Goal: Task Accomplishment & Management: Use online tool/utility

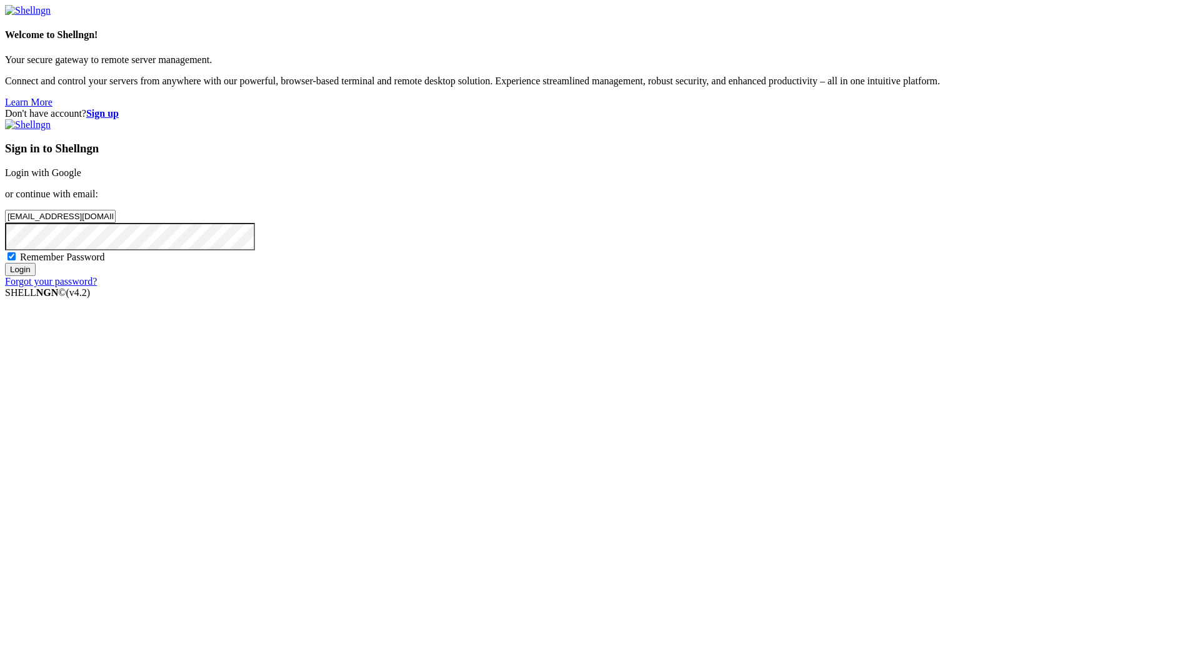
click at [36, 276] on input "Login" at bounding box center [20, 269] width 31 height 13
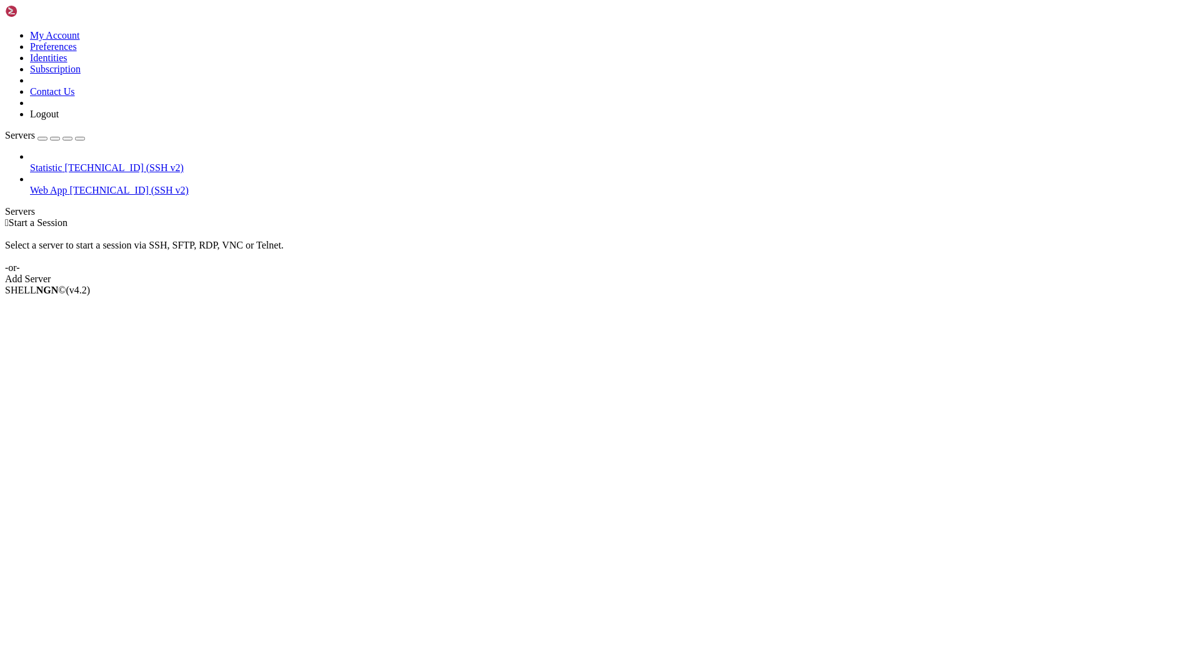
click at [70, 185] on span "[TECHNICAL_ID] (SSH v2)" at bounding box center [129, 190] width 119 height 11
click at [61, 185] on span "Web App" at bounding box center [48, 190] width 37 height 11
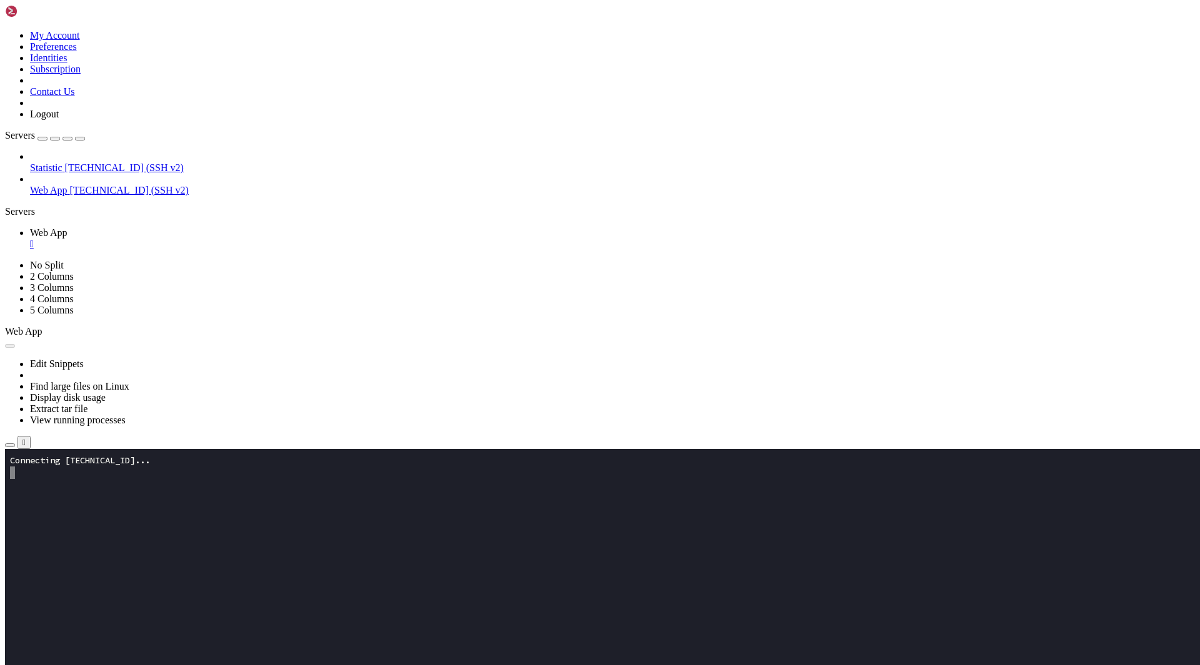
click at [10, 445] on icon "button" at bounding box center [10, 445] width 0 height 0
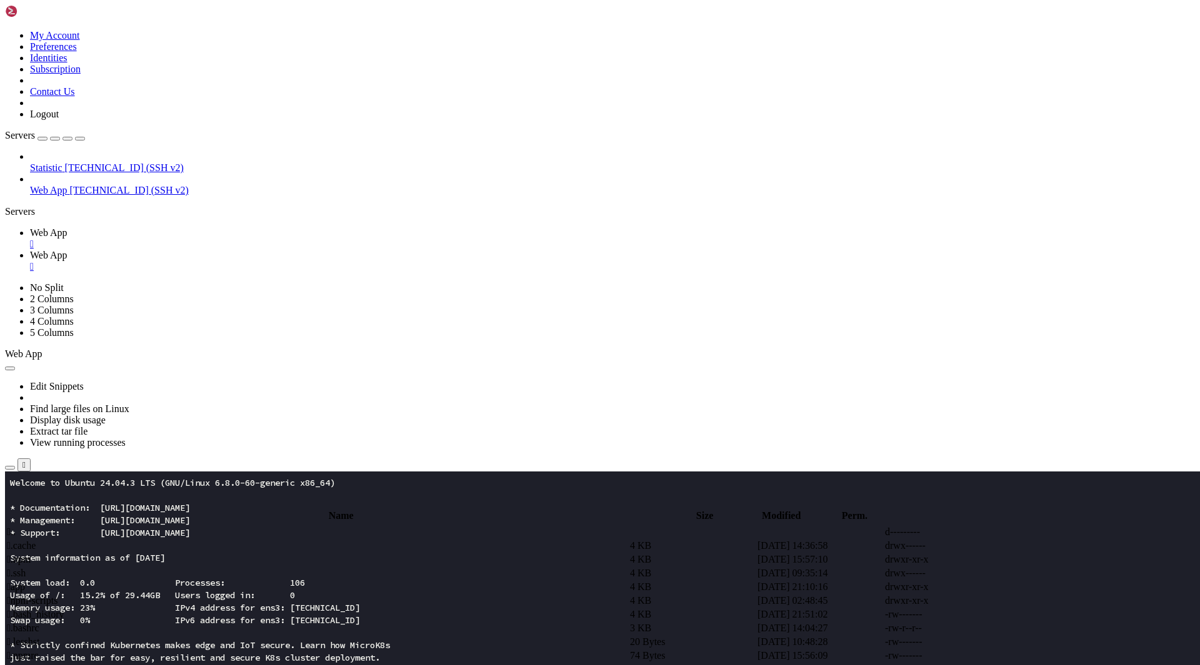
click at [25, 582] on span " app" at bounding box center [16, 587] width 18 height 11
click at [34, 540] on span " assets" at bounding box center [20, 545] width 27 height 11
click at [16, 527] on span " .." at bounding box center [11, 532] width 9 height 11
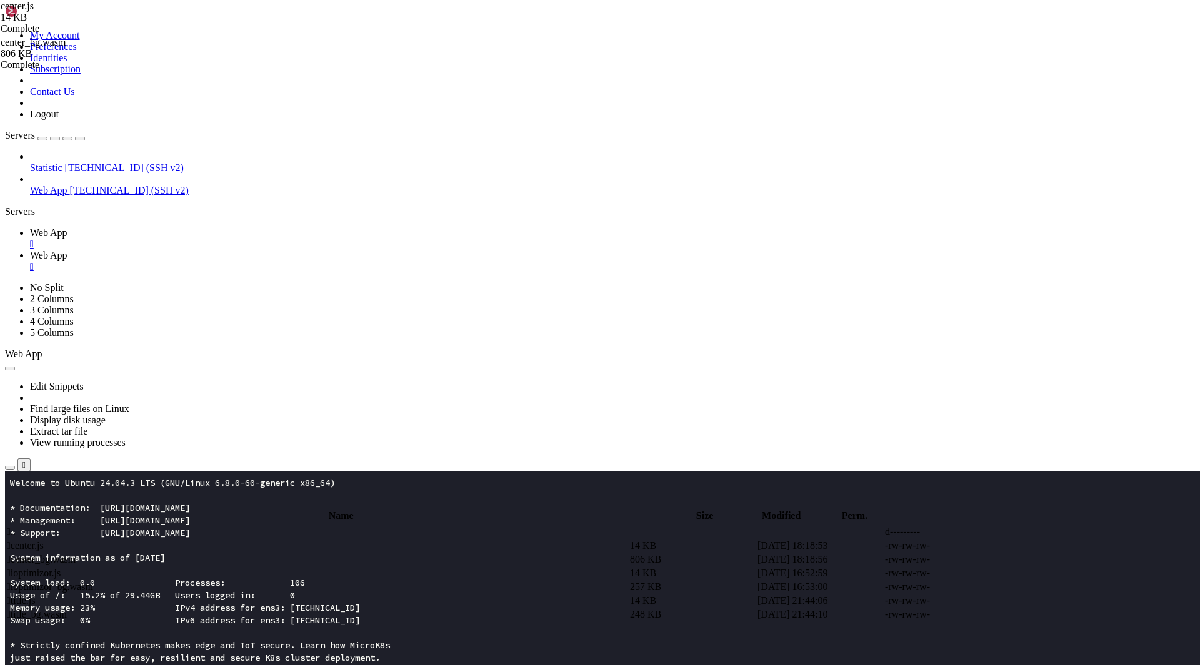
click at [16, 527] on span " .." at bounding box center [11, 532] width 9 height 11
type input "/root/app"
click at [65, 162] on span "[TECHNICAL_ID] (SSH v2)" at bounding box center [124, 167] width 119 height 11
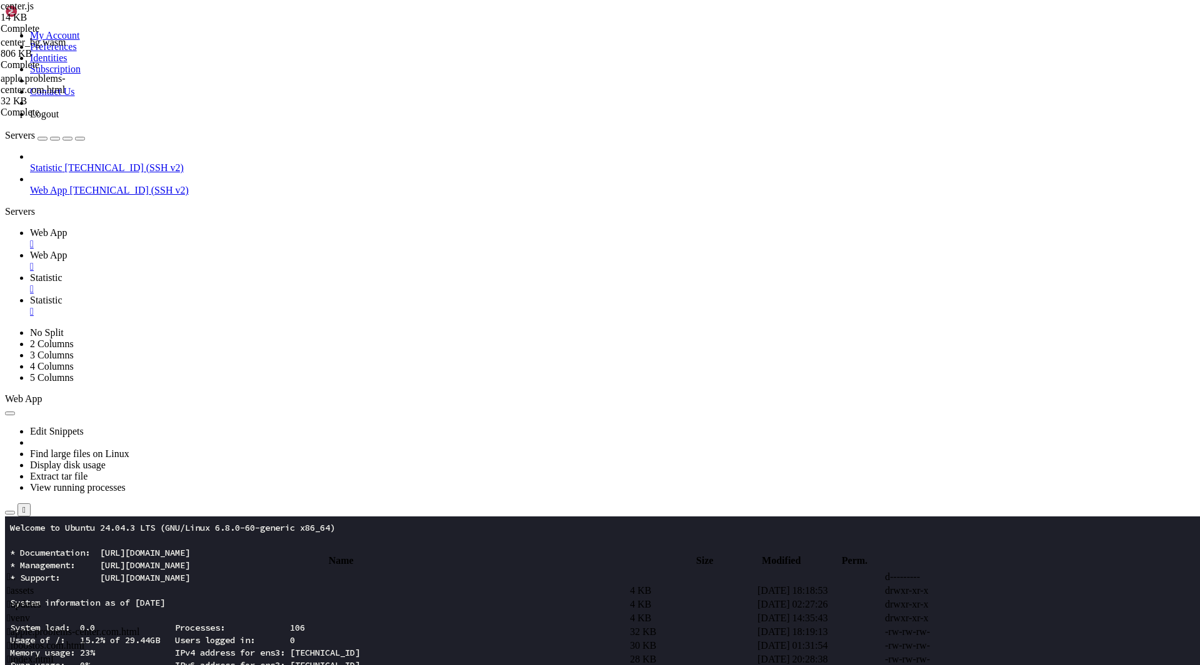
type input "/root/stats-server"
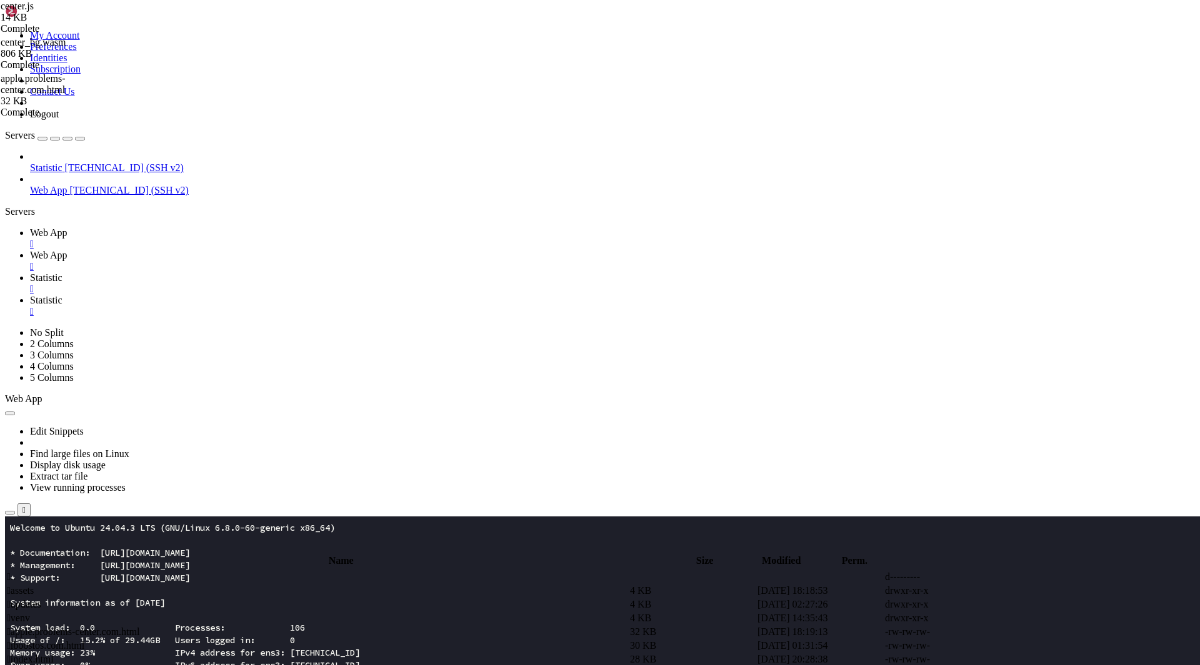
type textarea "console.log(`Stats backend listening on http://[TECHNICAL_ID]:${PORT}`); });"
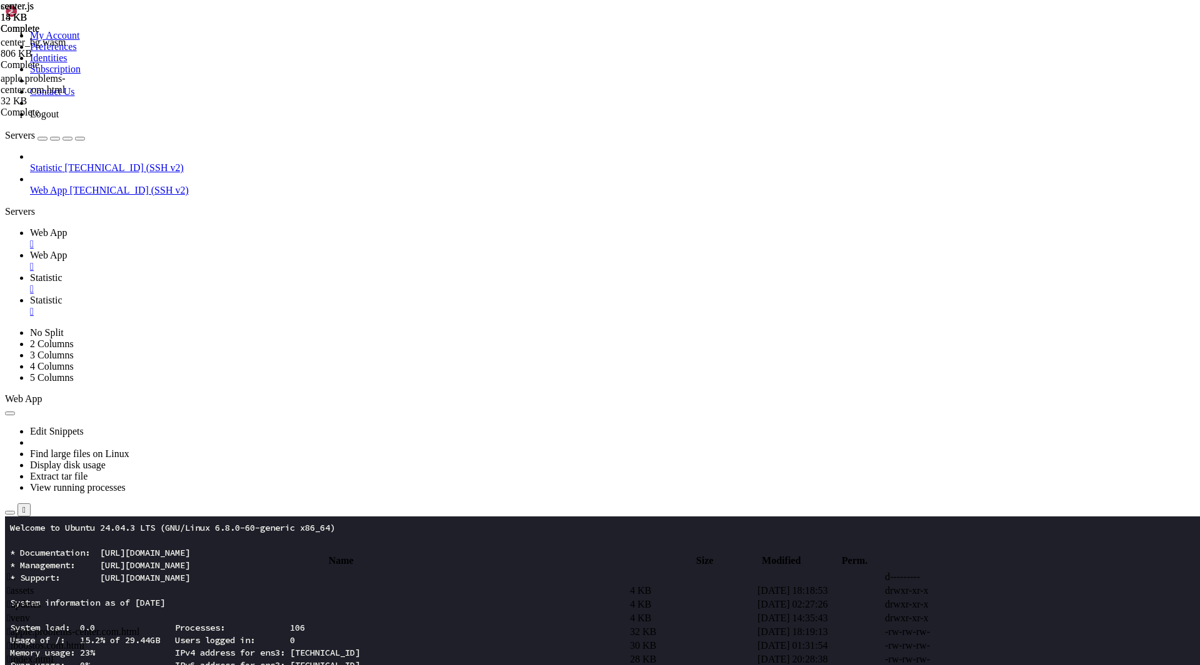
type input "/root/stats-frontend/src"
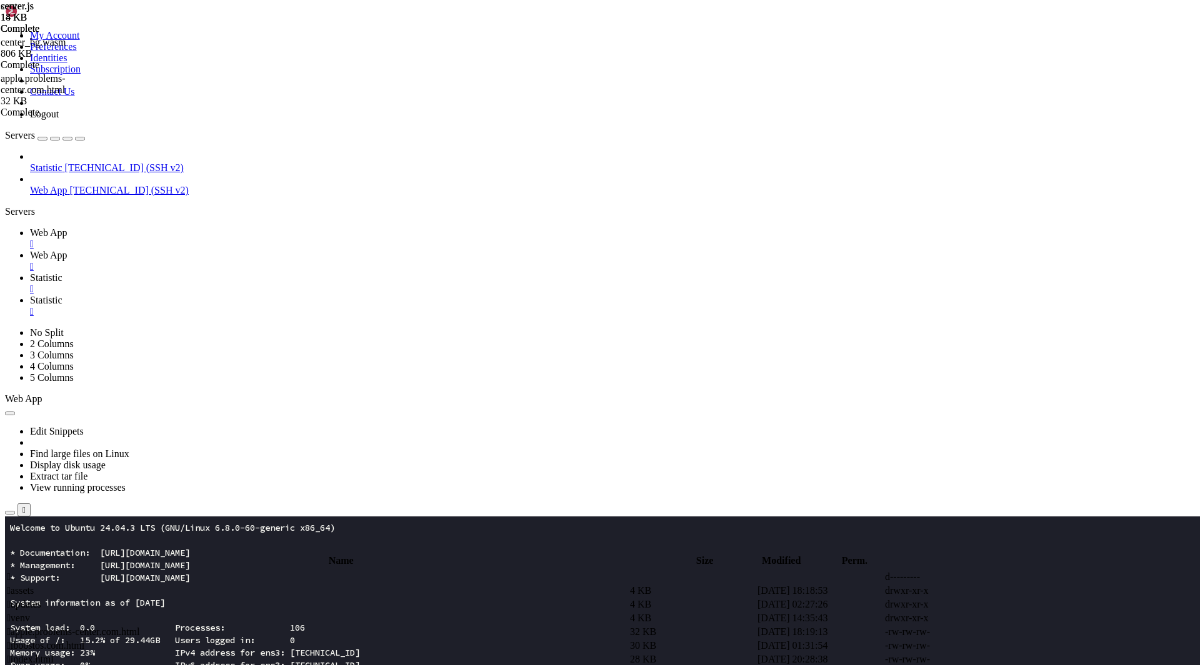
type textarea "}"
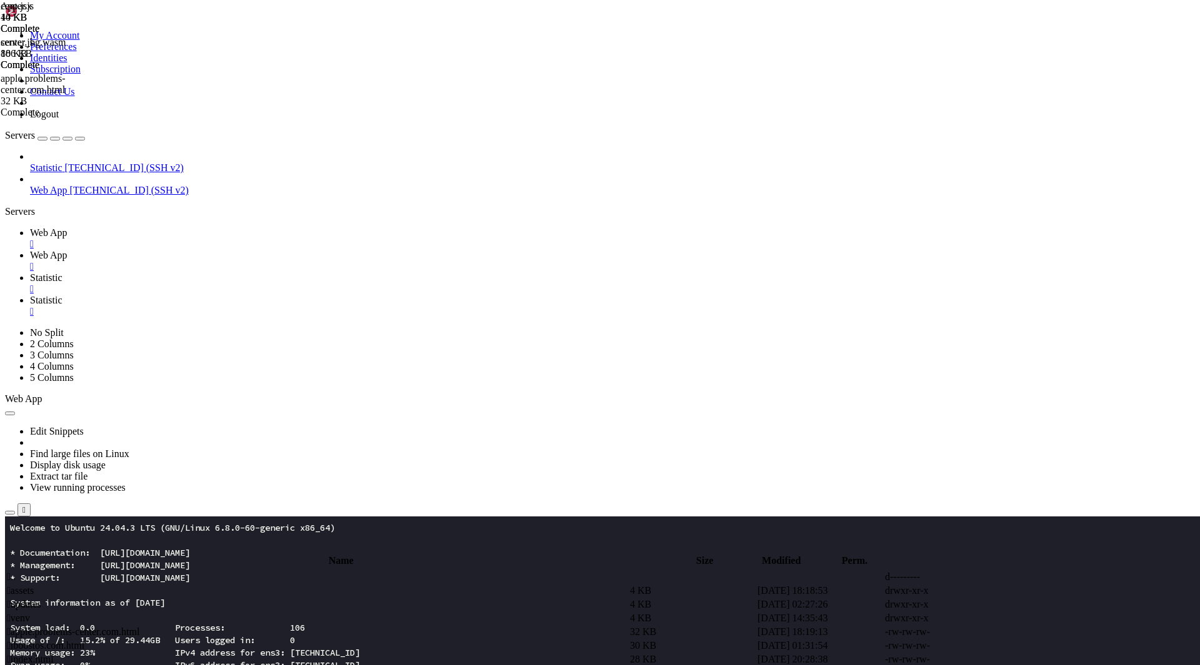
type textarea "} from "recharts";"
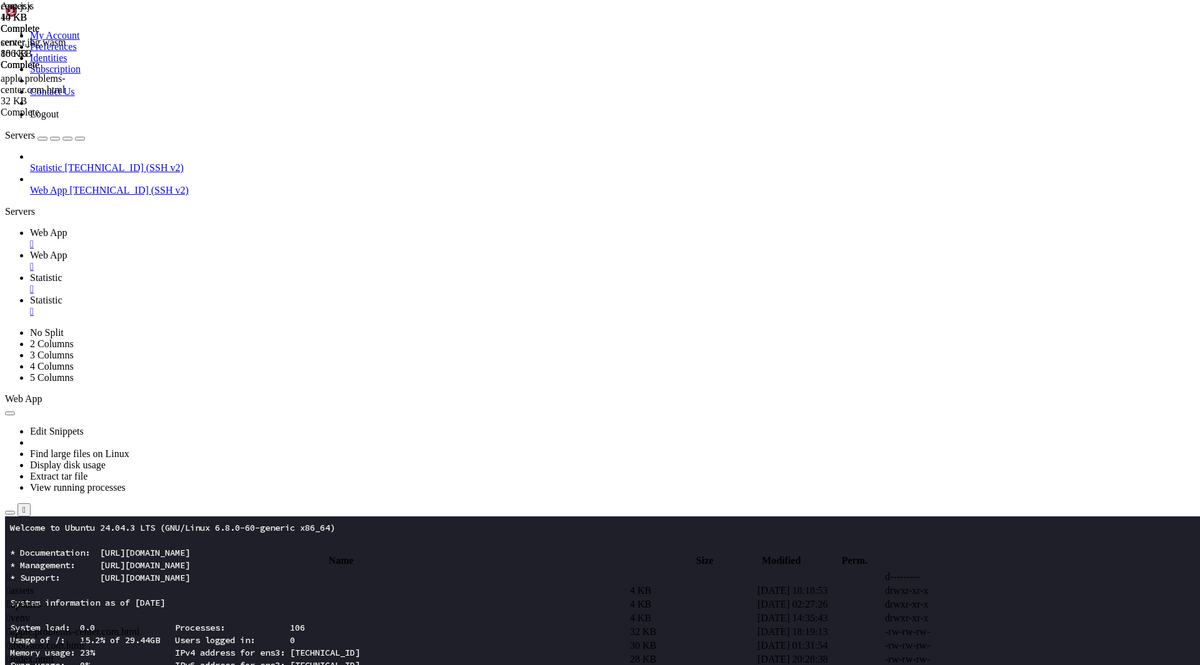
type input "/root/stats-server"
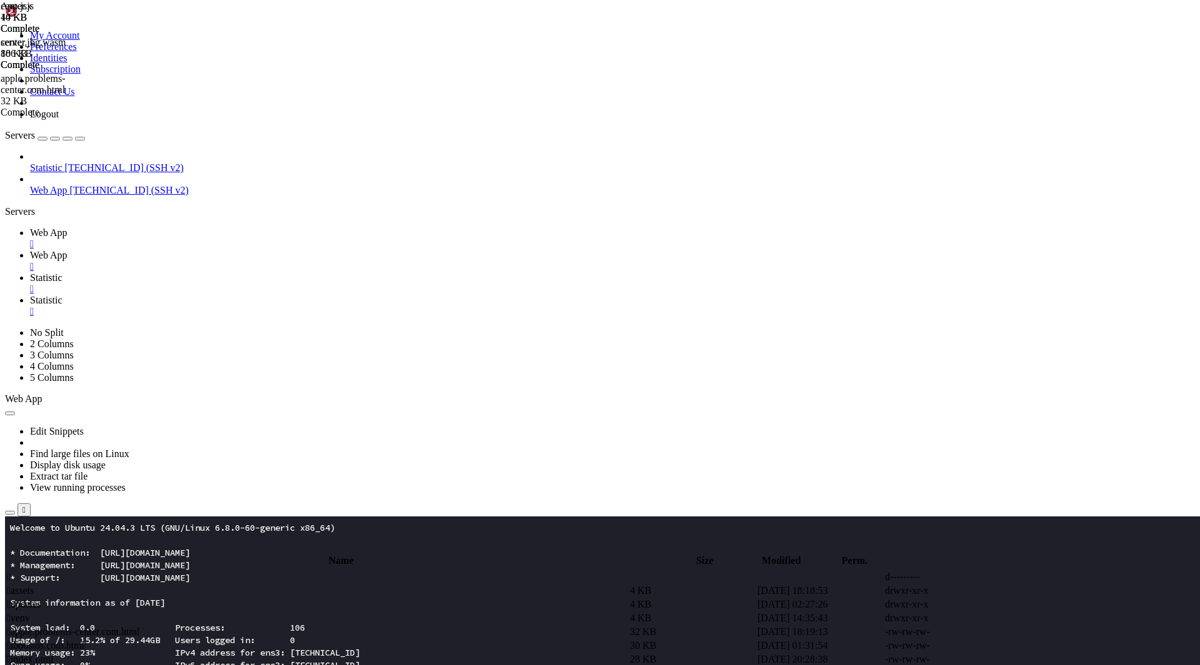
type textarea "console.log(`Stats backend listening on http://[TECHNICAL_ID]:${PORT}`); });"
paste textarea
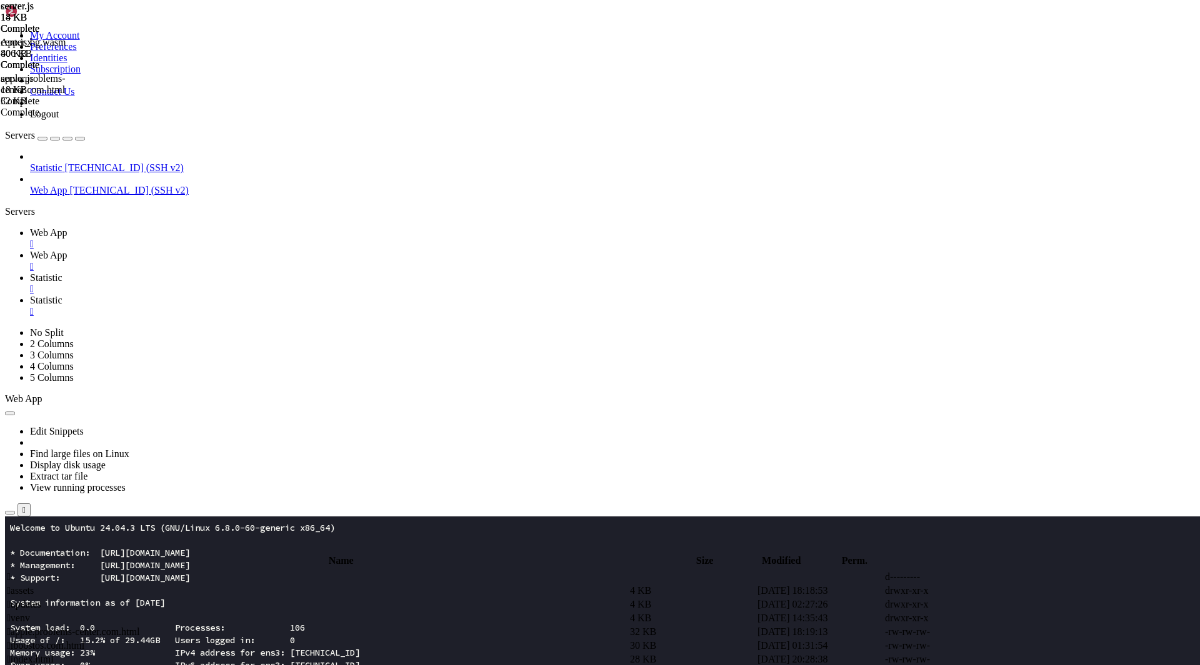
click at [62, 272] on span "Statistic" at bounding box center [46, 277] width 32 height 11
click at [62, 295] on span "Statistic" at bounding box center [46, 300] width 32 height 11
type textarea "return rows.length;"
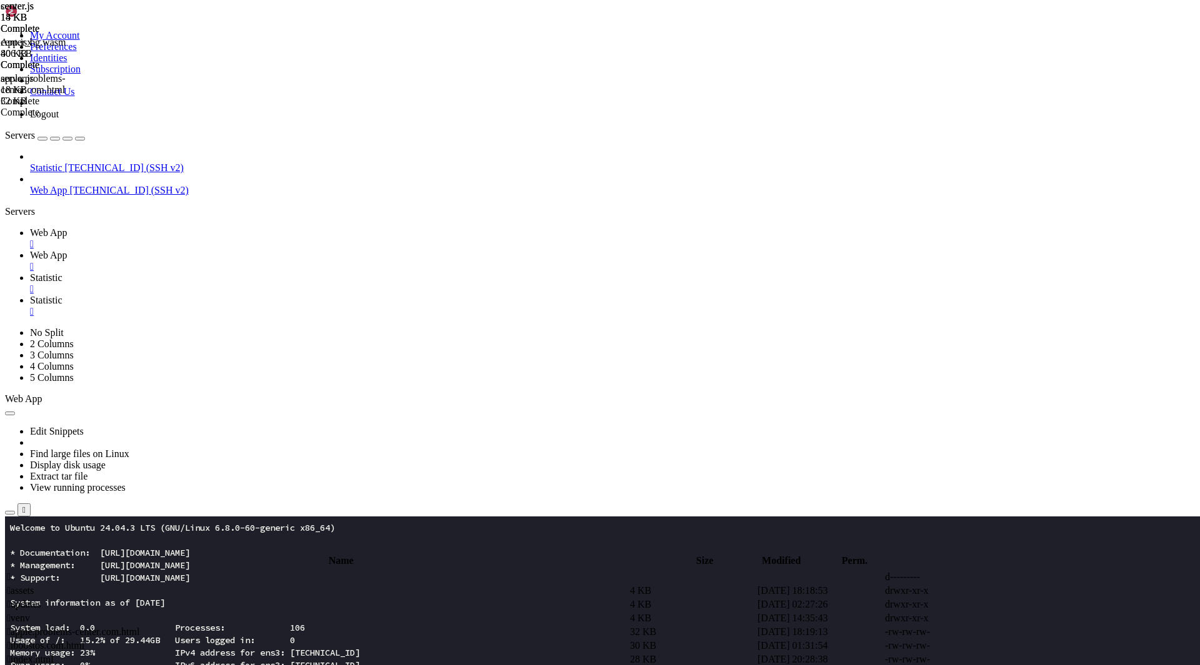
click at [62, 272] on span "Statistic" at bounding box center [46, 277] width 32 height 11
click at [62, 295] on span "Statistic" at bounding box center [46, 300] width 32 height 11
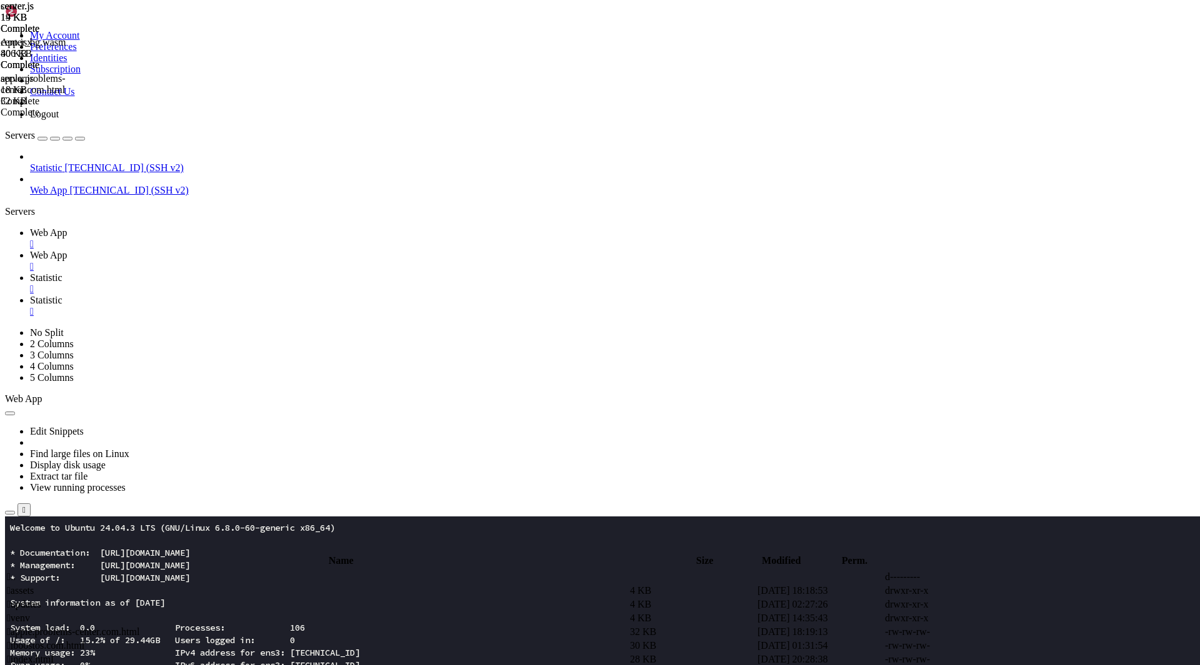
type input "/root/stats-frontend/src"
click at [351, 272] on link "Statistic " at bounding box center [612, 283] width 1165 height 22
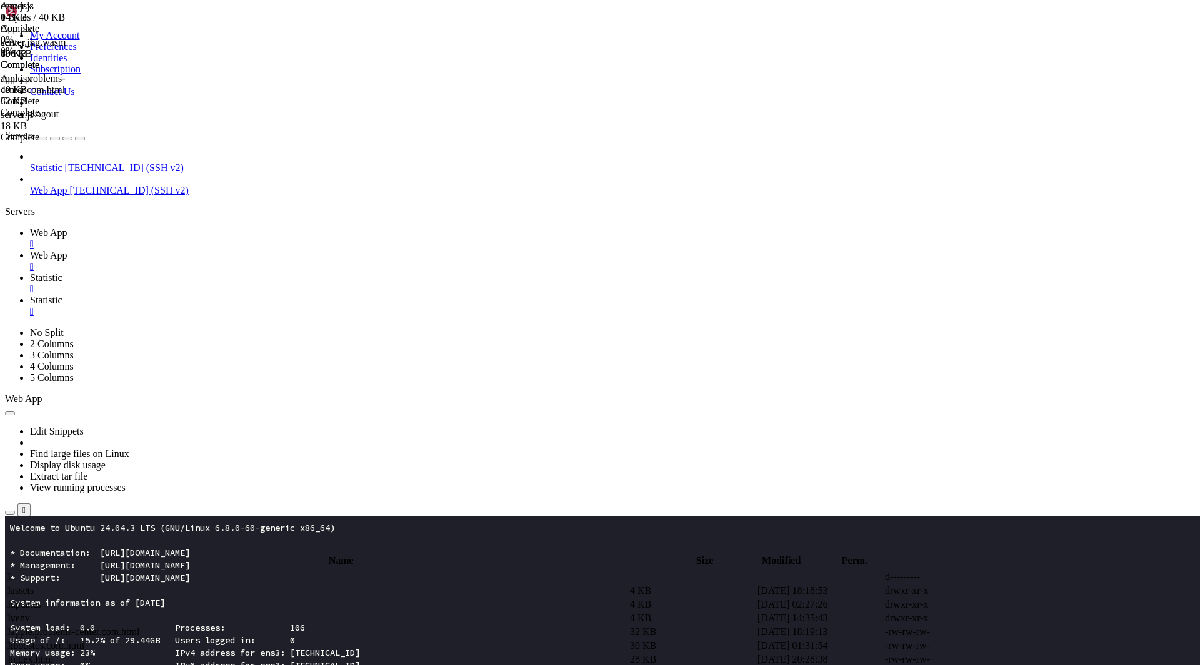
click at [62, 295] on span "Statistic" at bounding box center [46, 300] width 32 height 11
type textarea "}"
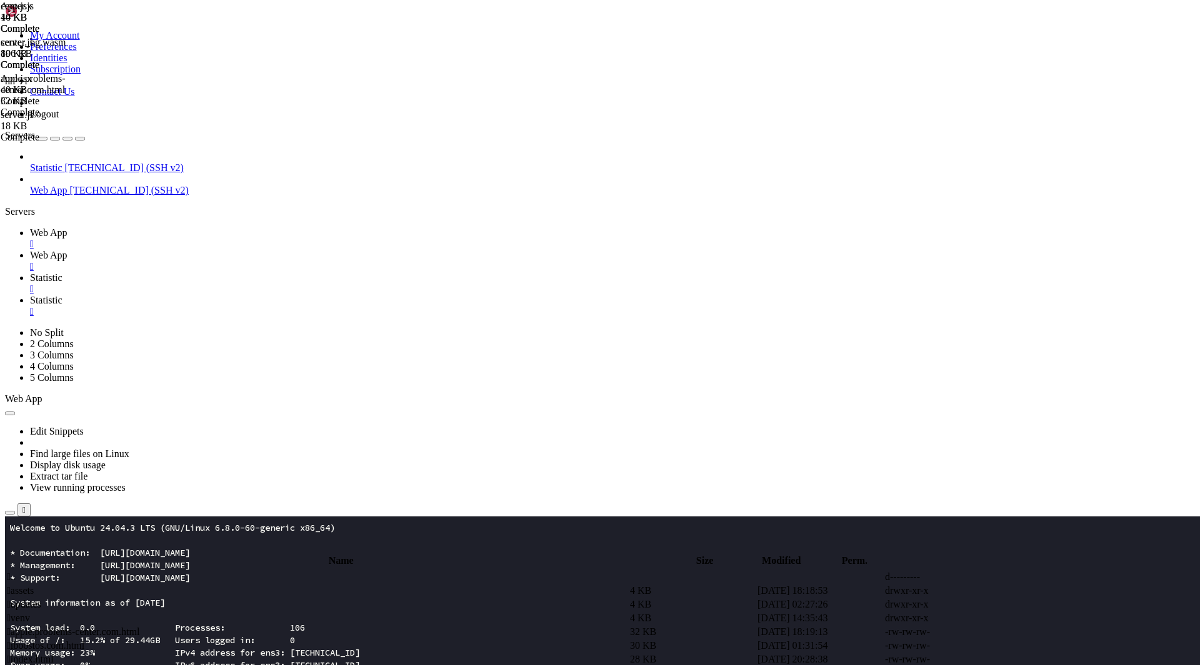
paste textarea
click at [62, 272] on span "Statistic" at bounding box center [46, 277] width 32 height 11
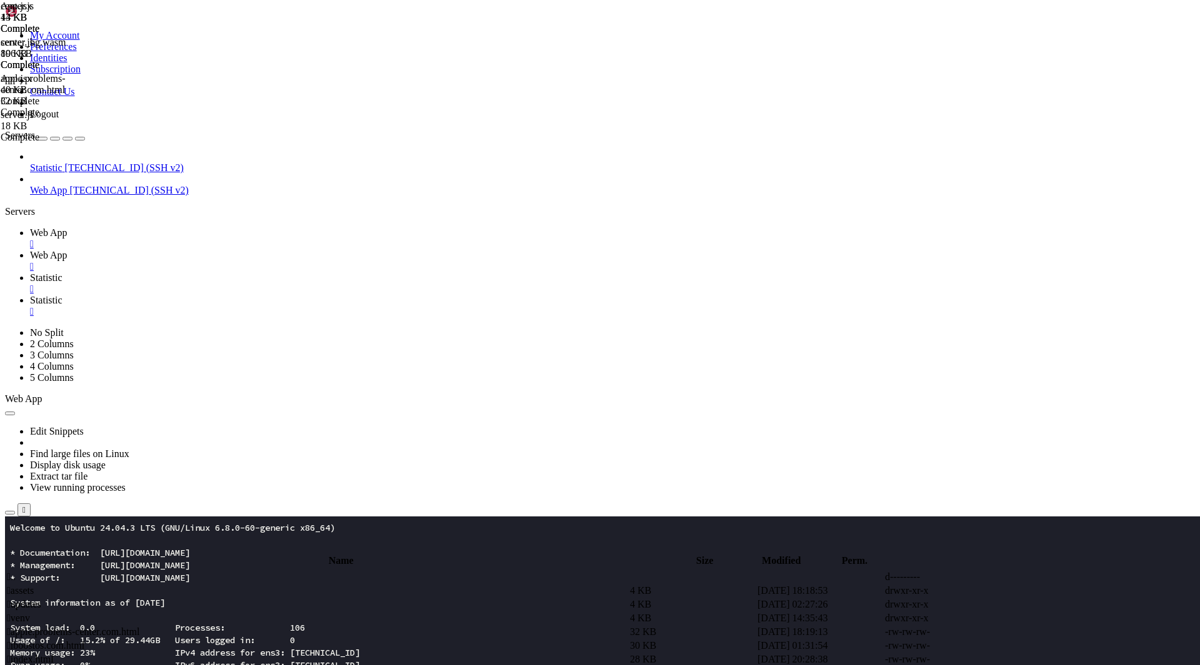
scroll to position [6, 1]
click at [432, 295] on link "Statistic " at bounding box center [612, 306] width 1165 height 22
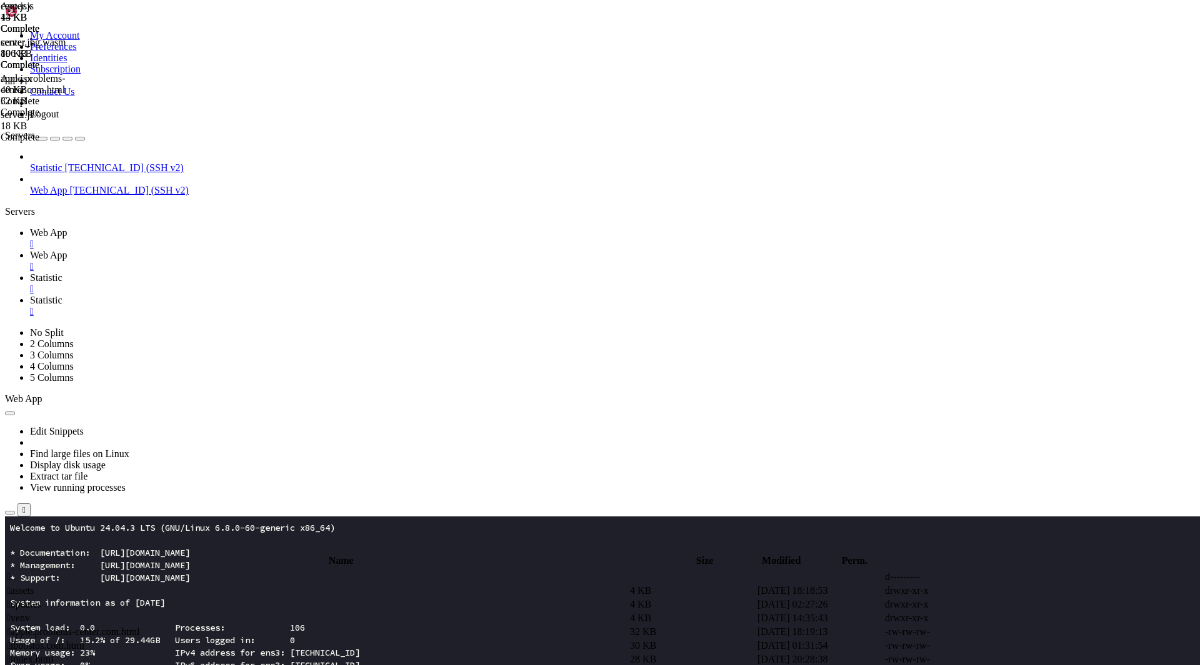
type input "<div className="grid grid-cols-1 md:grid-cols-2 xl:grid-cols-4 gap-6">"
drag, startPoint x: 214, startPoint y: 287, endPoint x: 485, endPoint y: 289, distance: 271.2
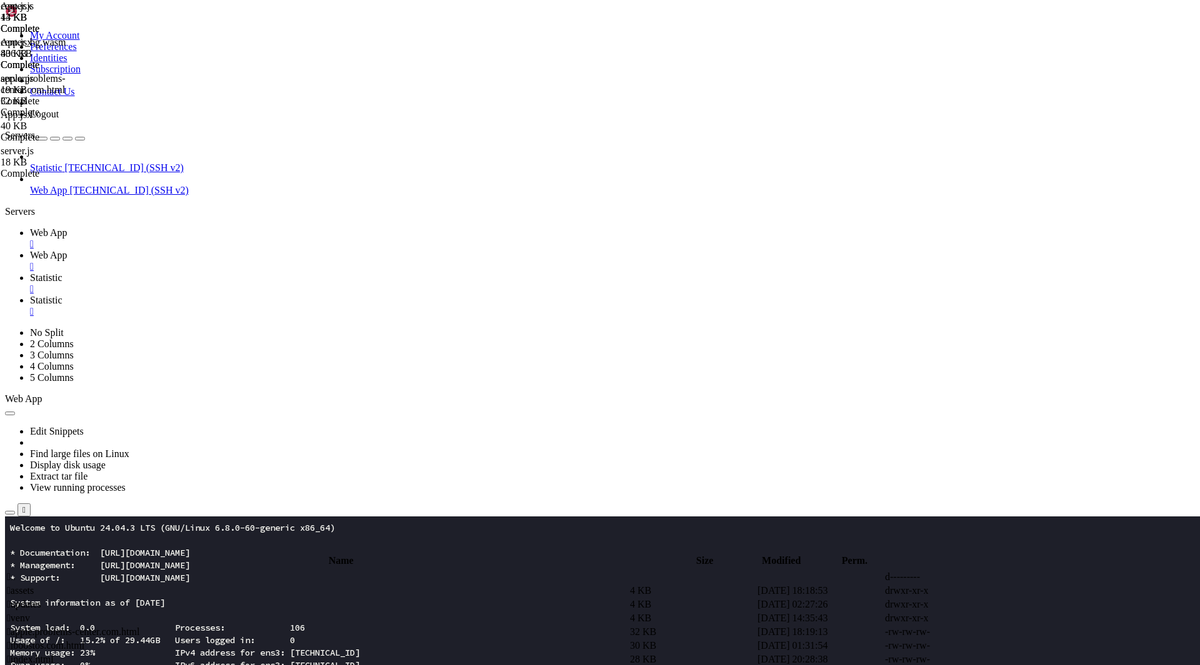
paste textarea
type textarea "<div className="grid grid-cols-1 md:grid-cols-2 gap-6">"
click at [62, 272] on span "Statistic" at bounding box center [46, 277] width 32 height 11
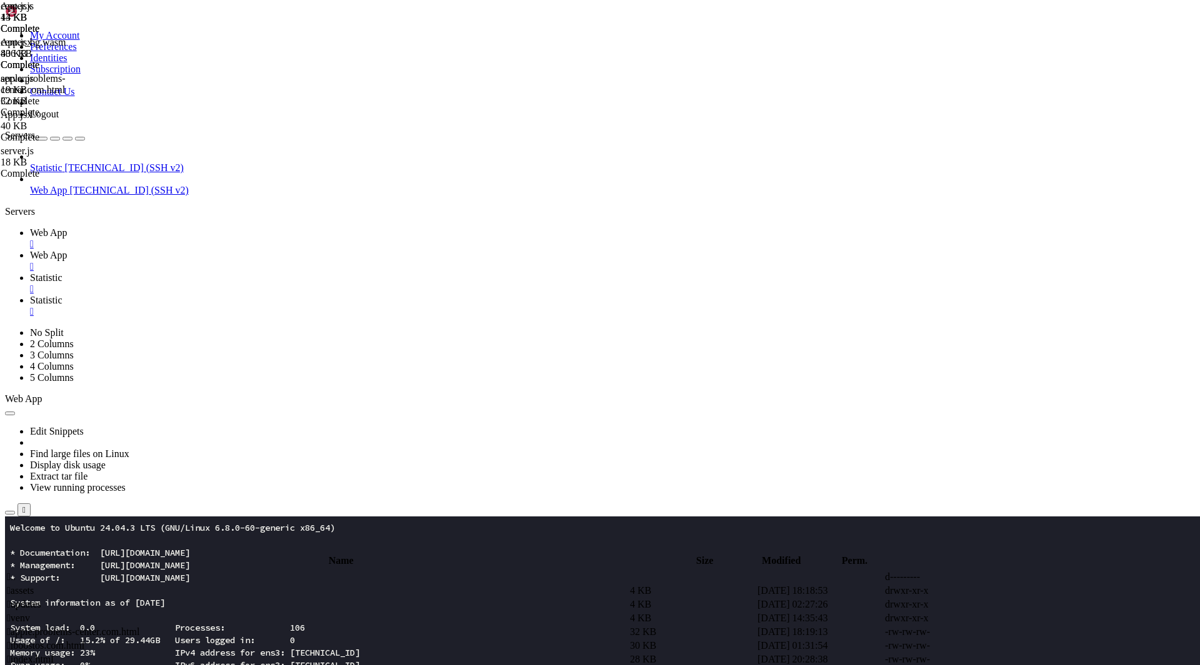
drag, startPoint x: 164, startPoint y: 1524, endPoint x: 346, endPoint y: 1527, distance: 182.5
drag, startPoint x: 166, startPoint y: 1536, endPoint x: 370, endPoint y: 1540, distance: 204.4
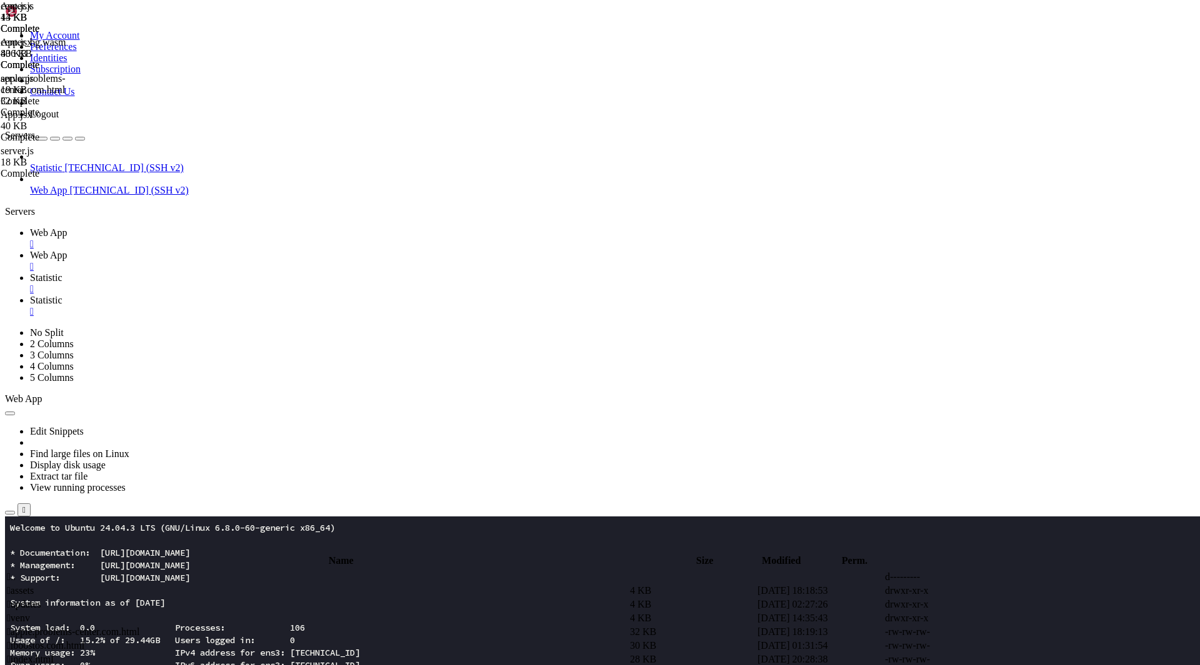
drag, startPoint x: 164, startPoint y: 1549, endPoint x: 319, endPoint y: 1546, distance: 155.6
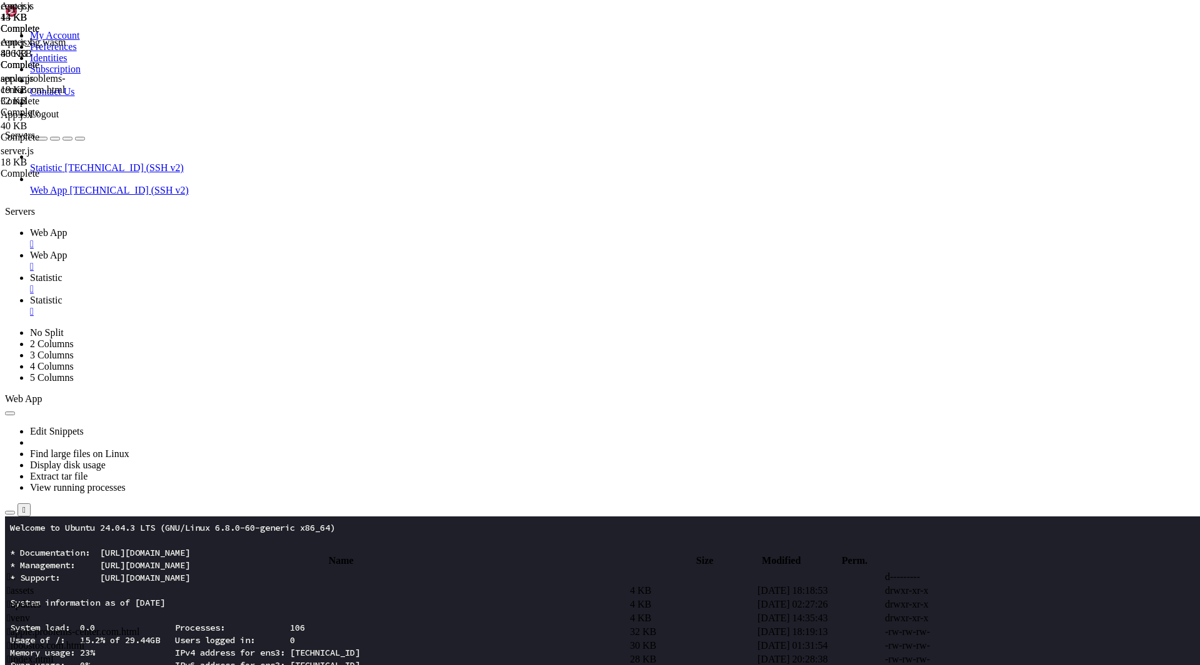
click at [62, 295] on span "Statistic" at bounding box center [46, 300] width 32 height 11
type textarea "}"
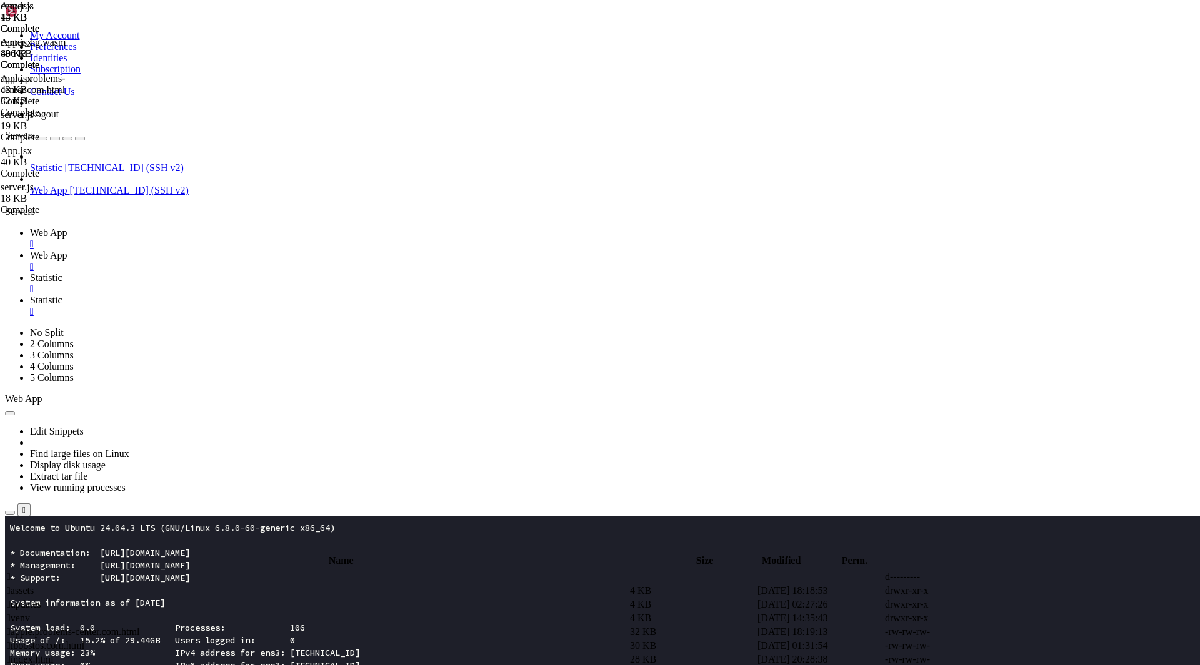
paste textarea
click at [62, 272] on span "Statistic" at bounding box center [46, 277] width 32 height 11
